Goal: Task Accomplishment & Management: Manage account settings

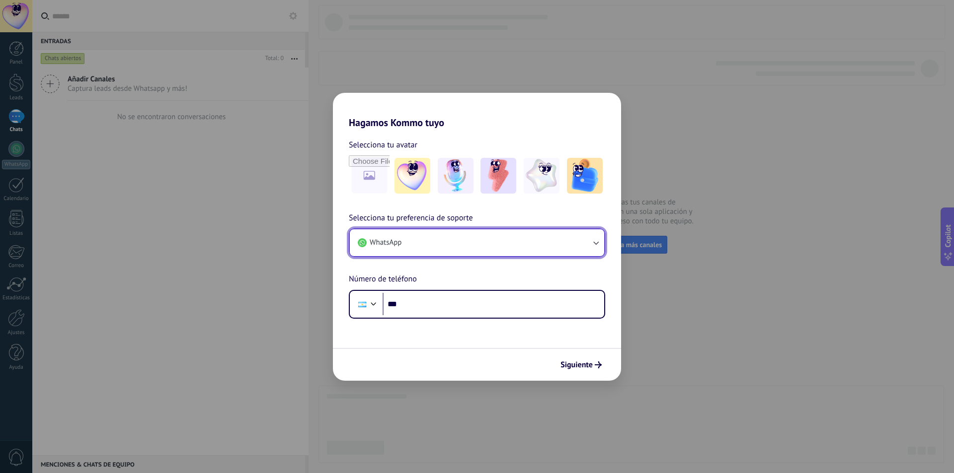
click at [401, 242] on span "WhatsApp" at bounding box center [385, 243] width 32 height 10
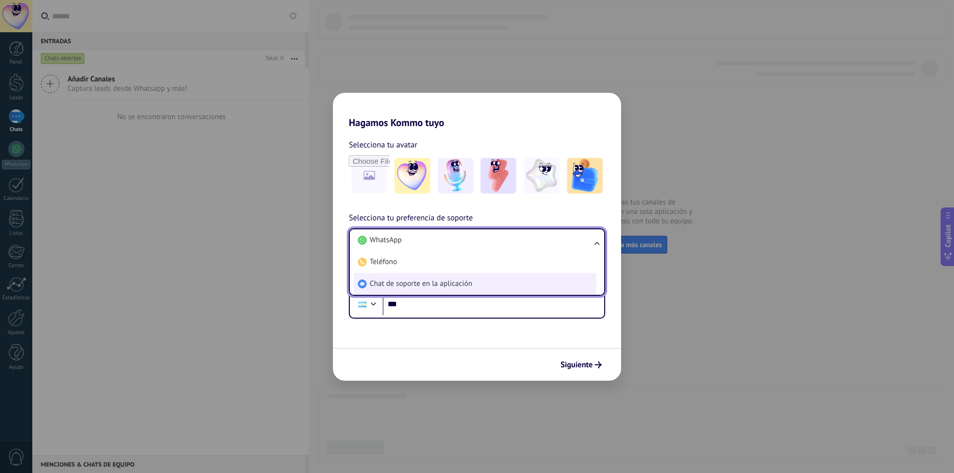
click at [396, 291] on li "Chat de soporte en la aplicación" at bounding box center [475, 284] width 242 height 22
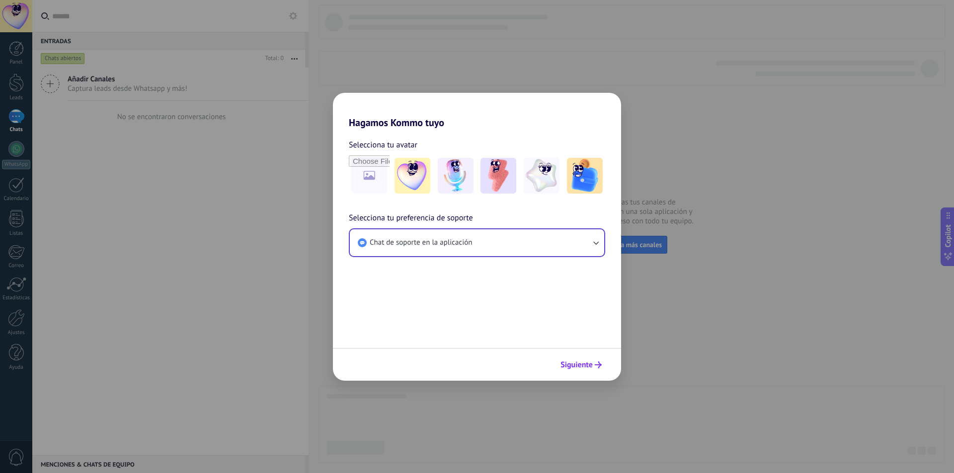
click at [573, 362] on span "Siguiente" at bounding box center [576, 365] width 32 height 7
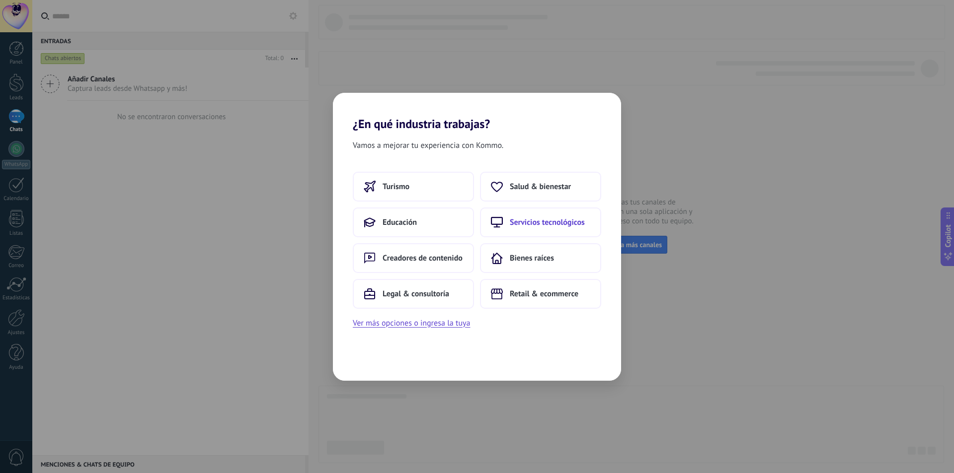
click at [559, 226] on span "Servicios tecnológicos" at bounding box center [547, 223] width 75 height 10
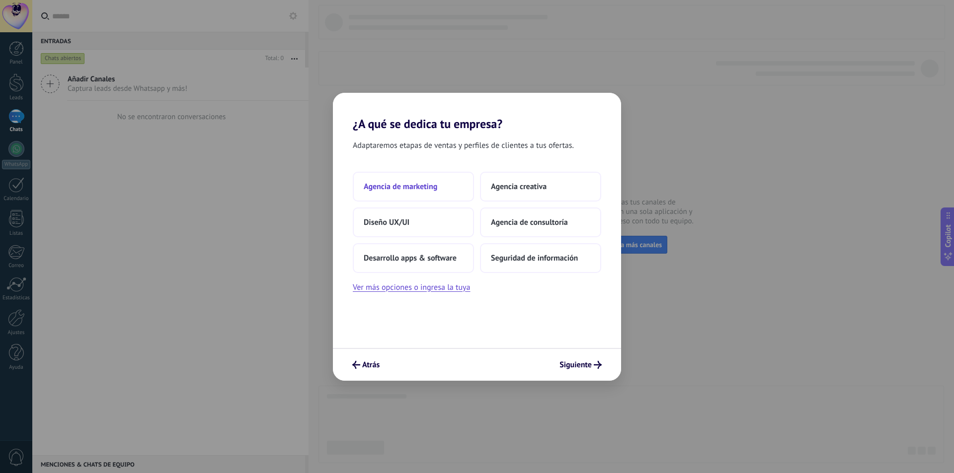
click at [418, 185] on span "Agencia de marketing" at bounding box center [401, 187] width 74 height 10
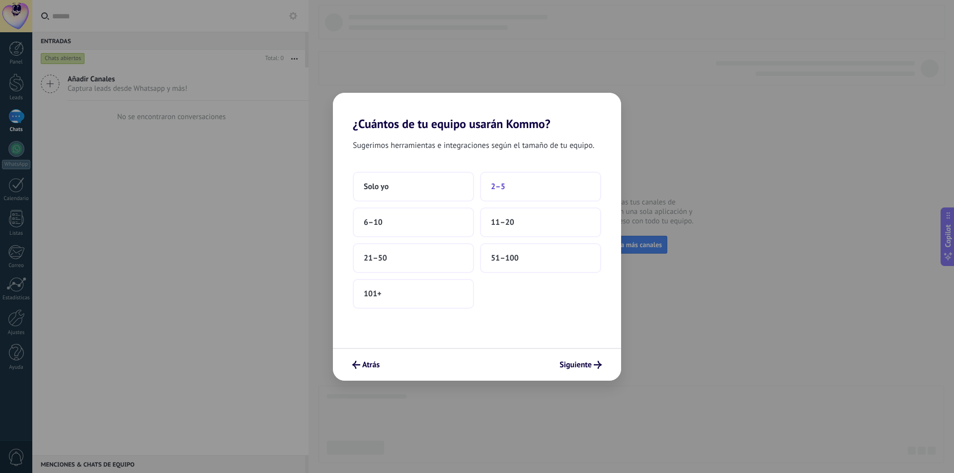
click at [506, 190] on button "2–5" at bounding box center [540, 187] width 121 height 30
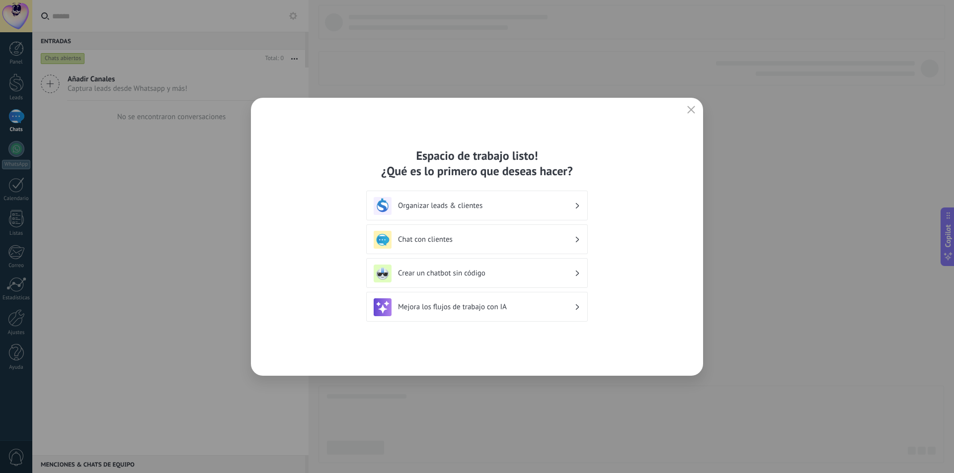
click at [485, 279] on div "Crear un chatbot sin código" at bounding box center [476, 274] width 207 height 18
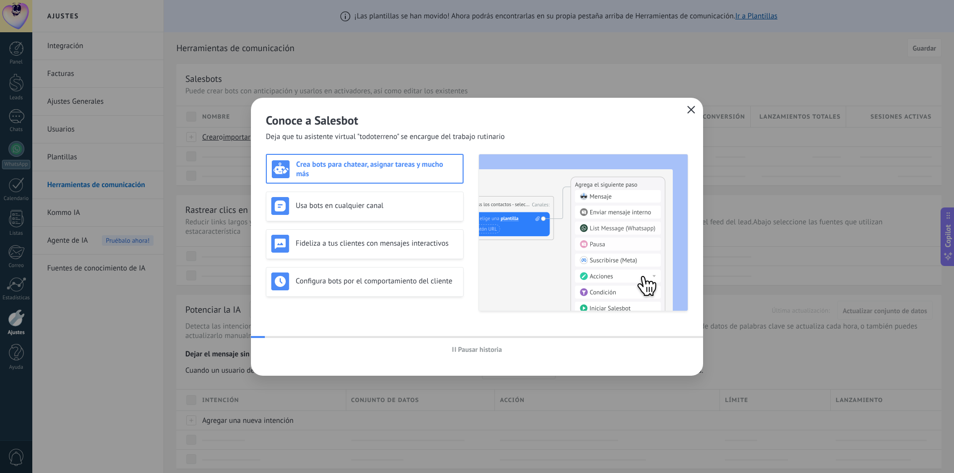
click at [691, 109] on icon "button" at bounding box center [691, 110] width 8 height 8
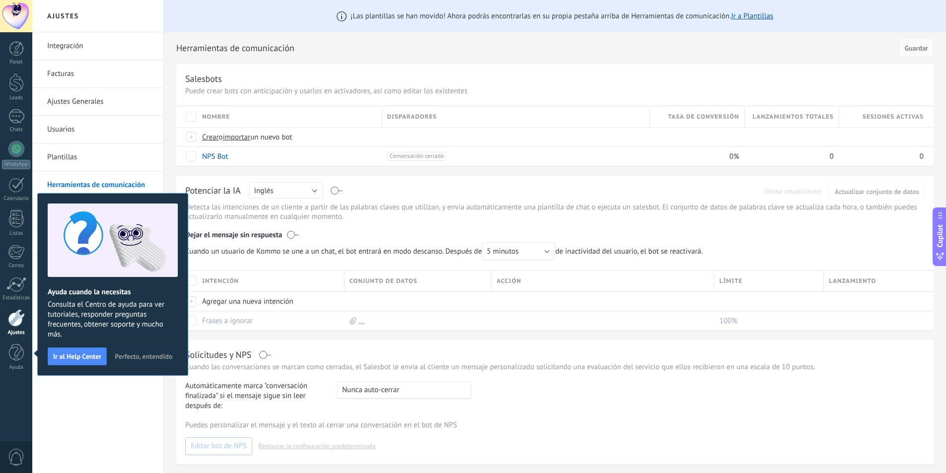
click at [133, 359] on span "Perfecto, entendido" at bounding box center [144, 356] width 58 height 7
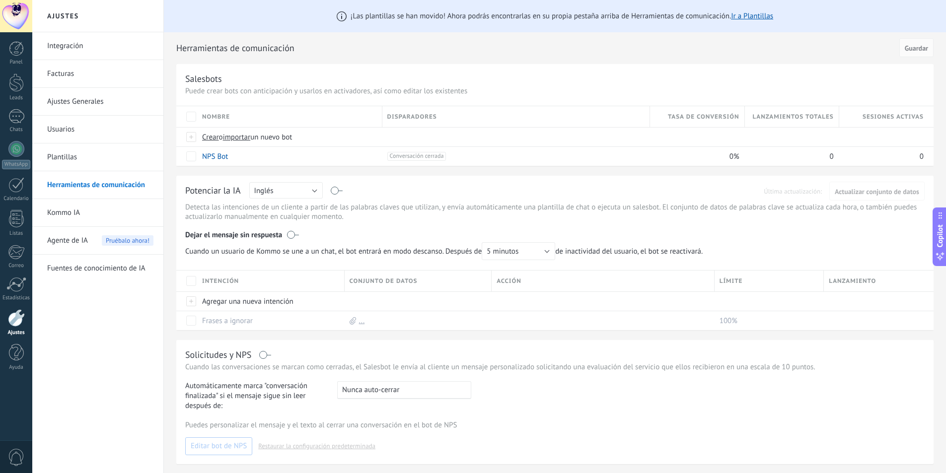
click at [15, 23] on div at bounding box center [16, 16] width 32 height 32
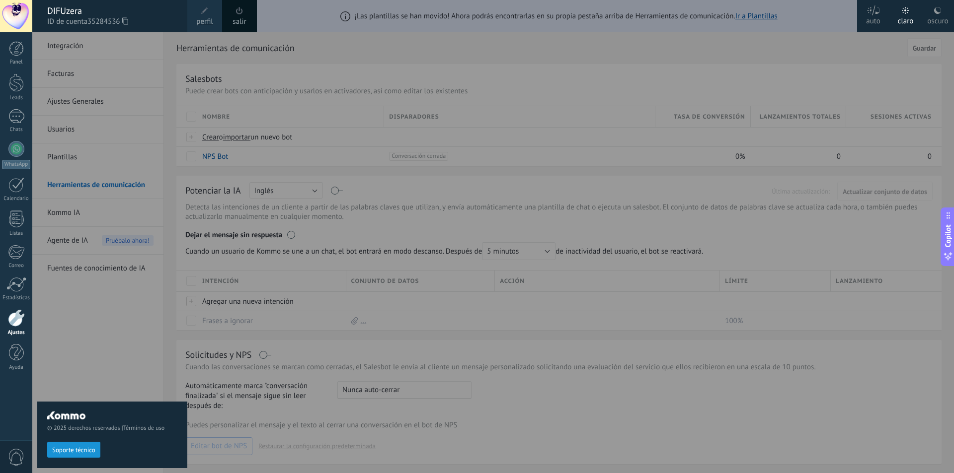
click at [34, 14] on div "DIFUzera ID de cuenta 35284536" at bounding box center [109, 16] width 155 height 32
